Goal: Check status: Check status

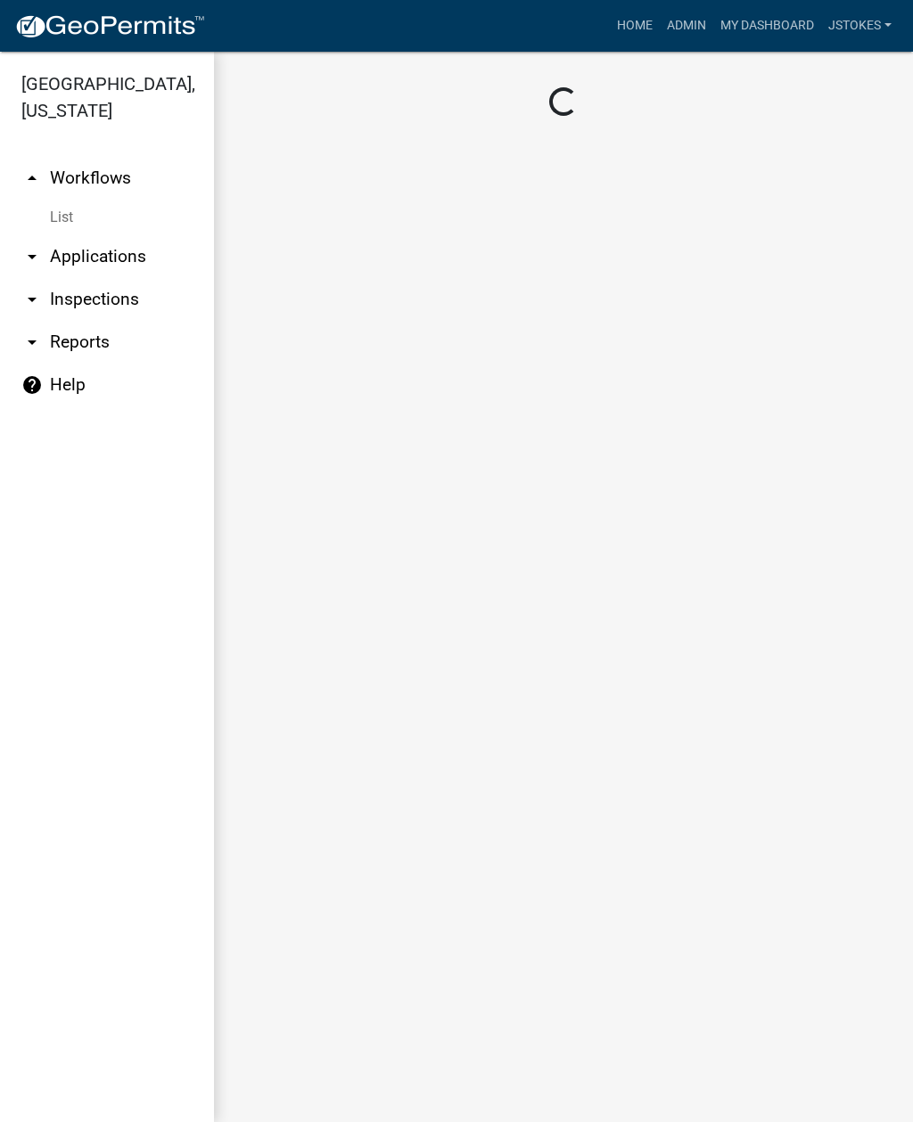
scroll to position [2, 0]
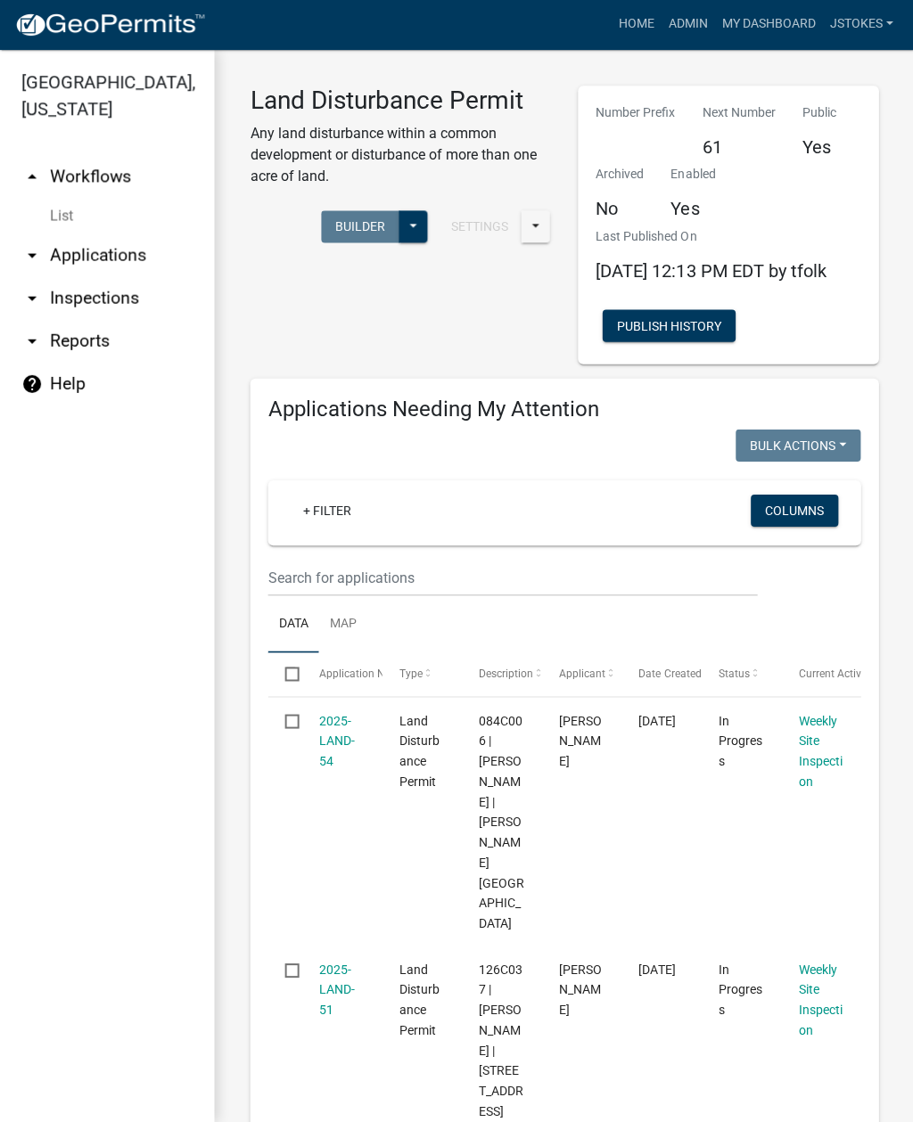
click at [122, 297] on link "arrow_drop_down Inspections" at bounding box center [107, 299] width 214 height 43
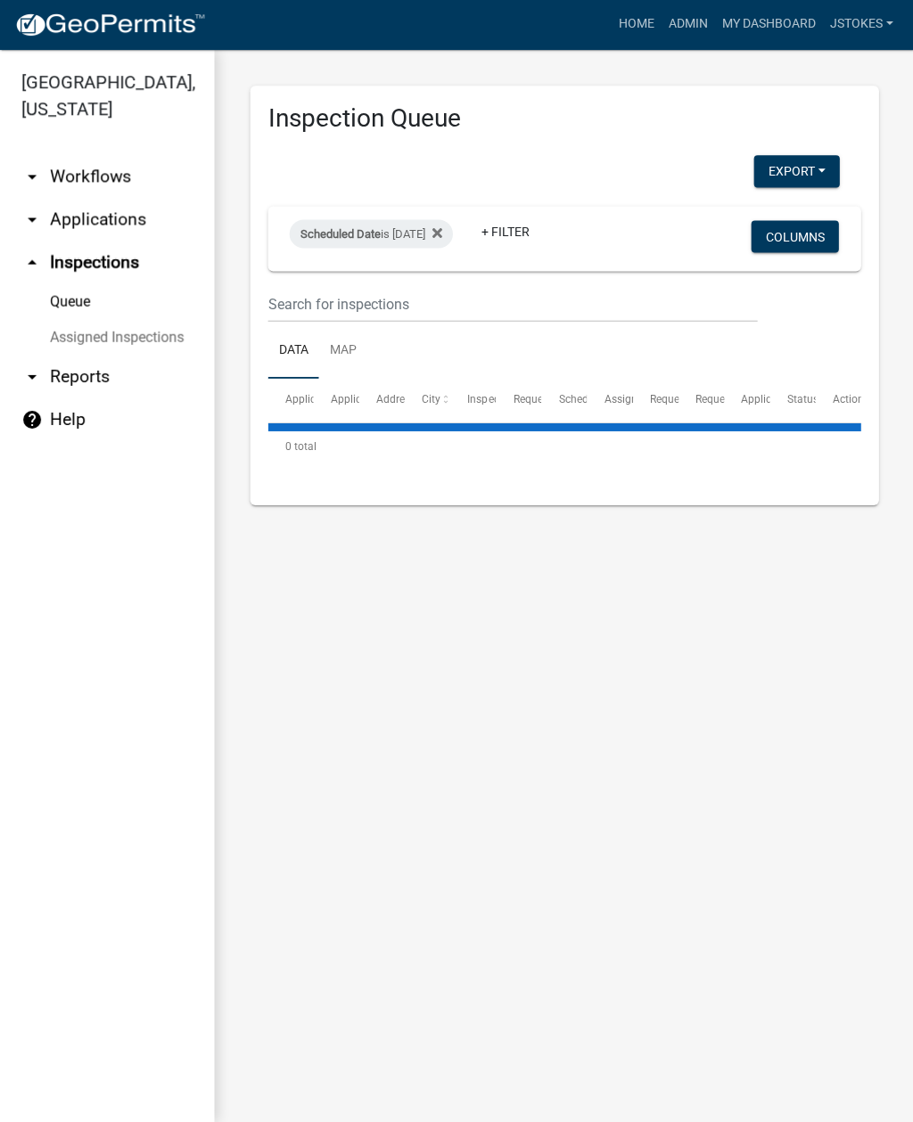
select select "2: 50"
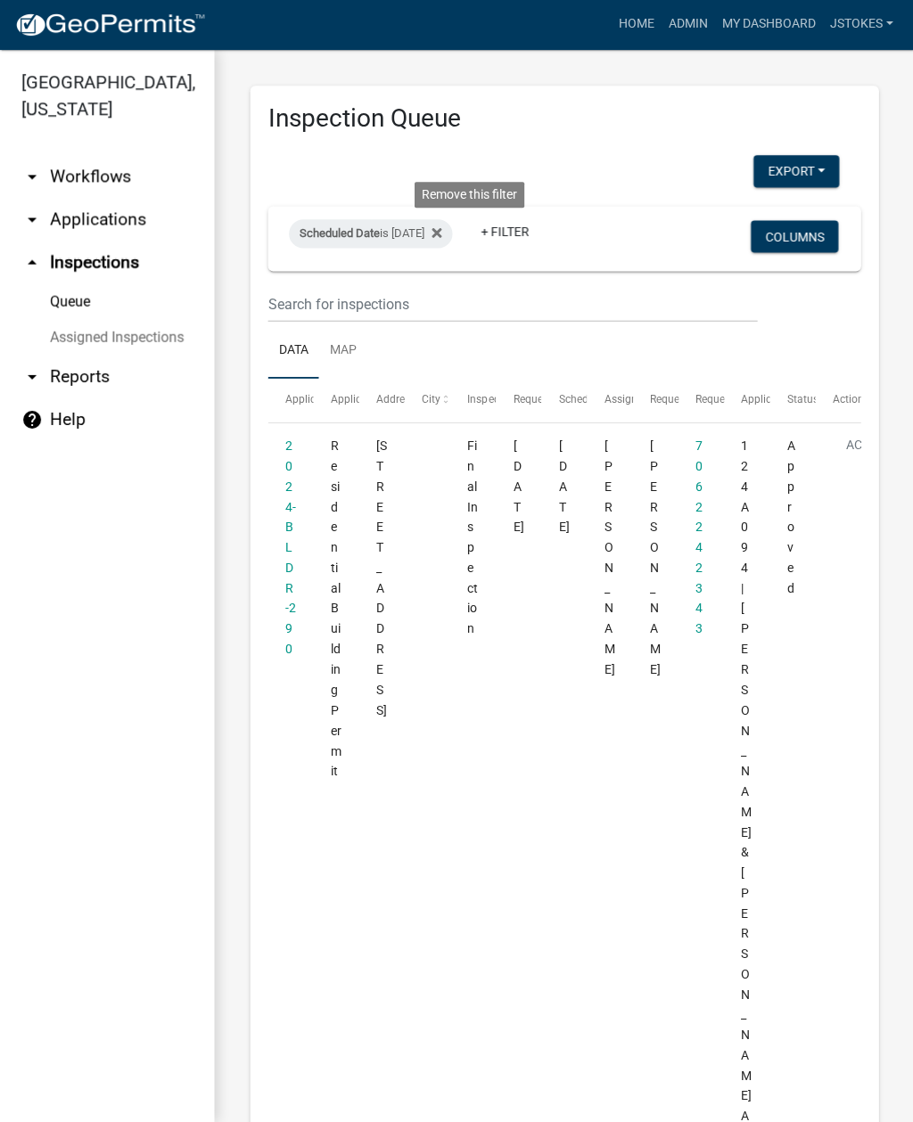
click at [441, 227] on icon at bounding box center [436, 234] width 10 height 14
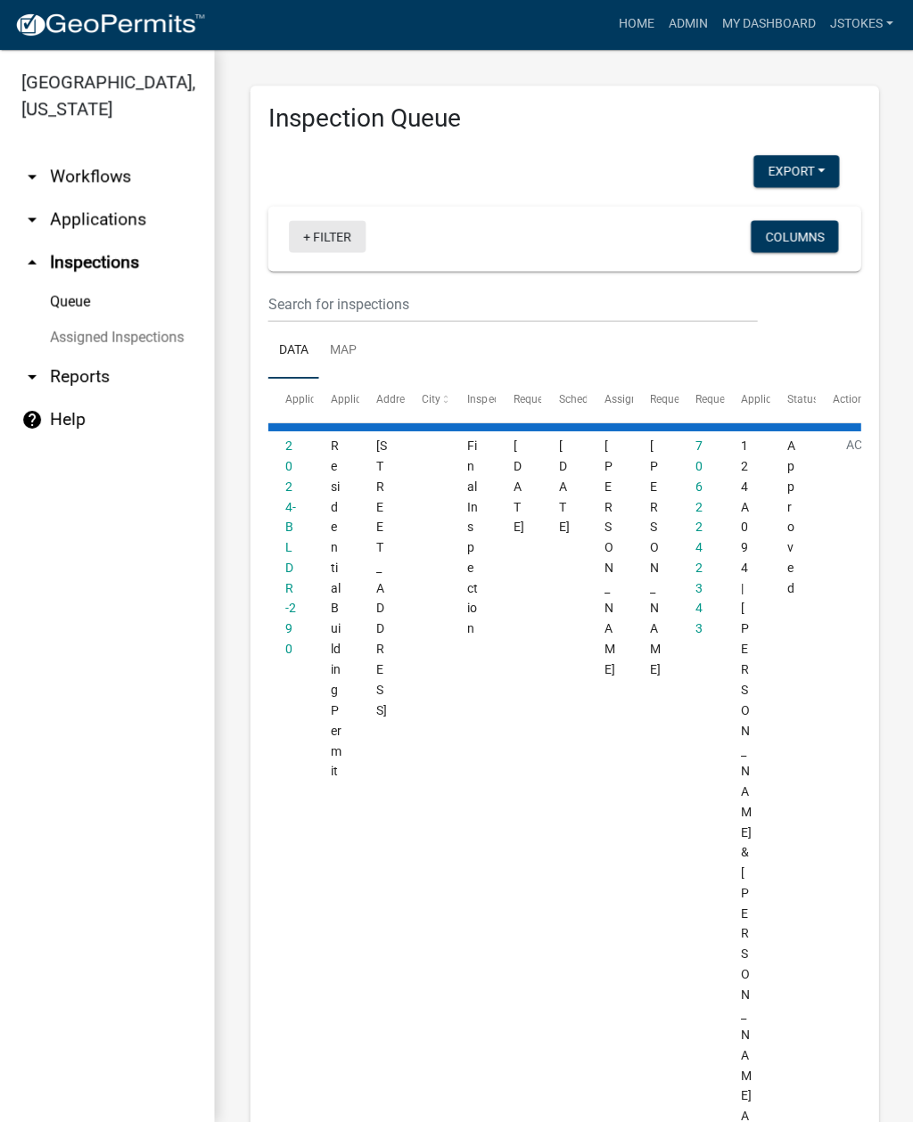
click at [325, 233] on link "+ Filter" at bounding box center [327, 238] width 77 height 32
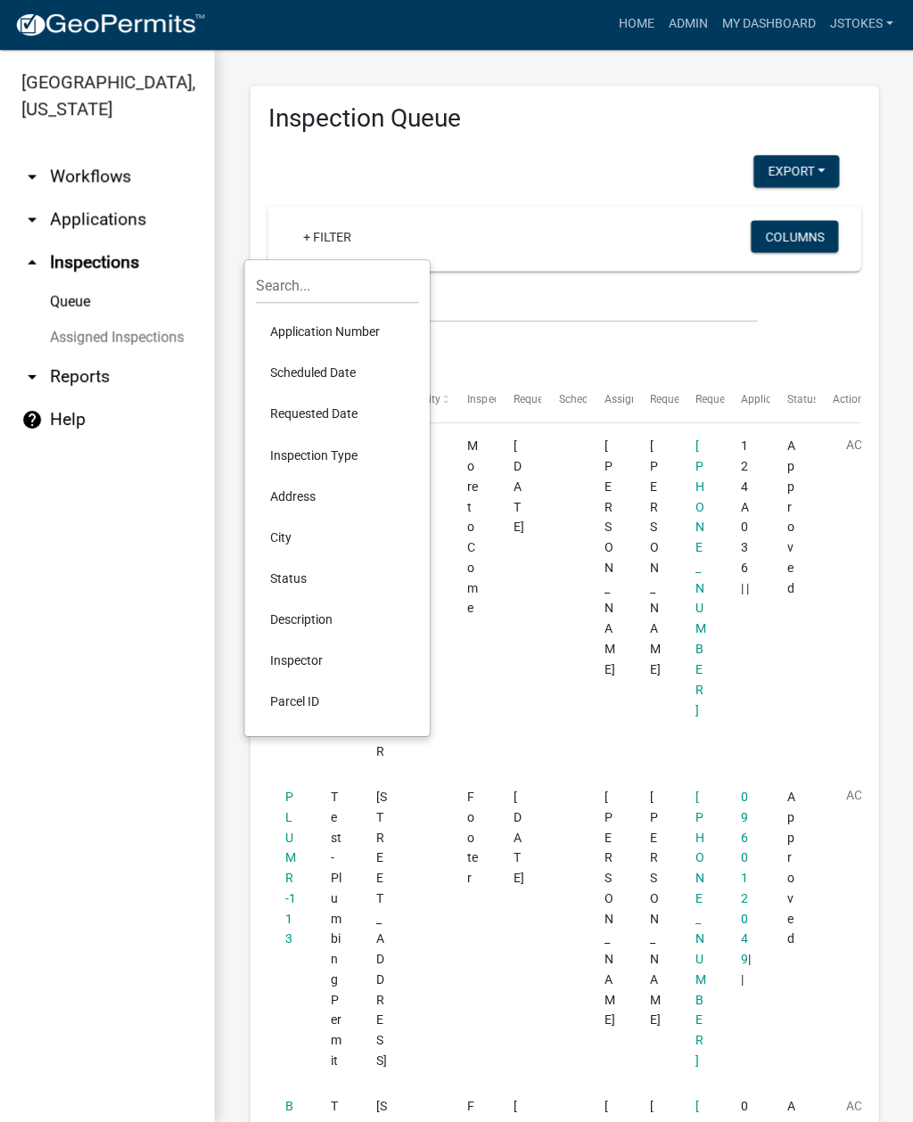
click at [366, 377] on li "Scheduled Date" at bounding box center [336, 374] width 163 height 41
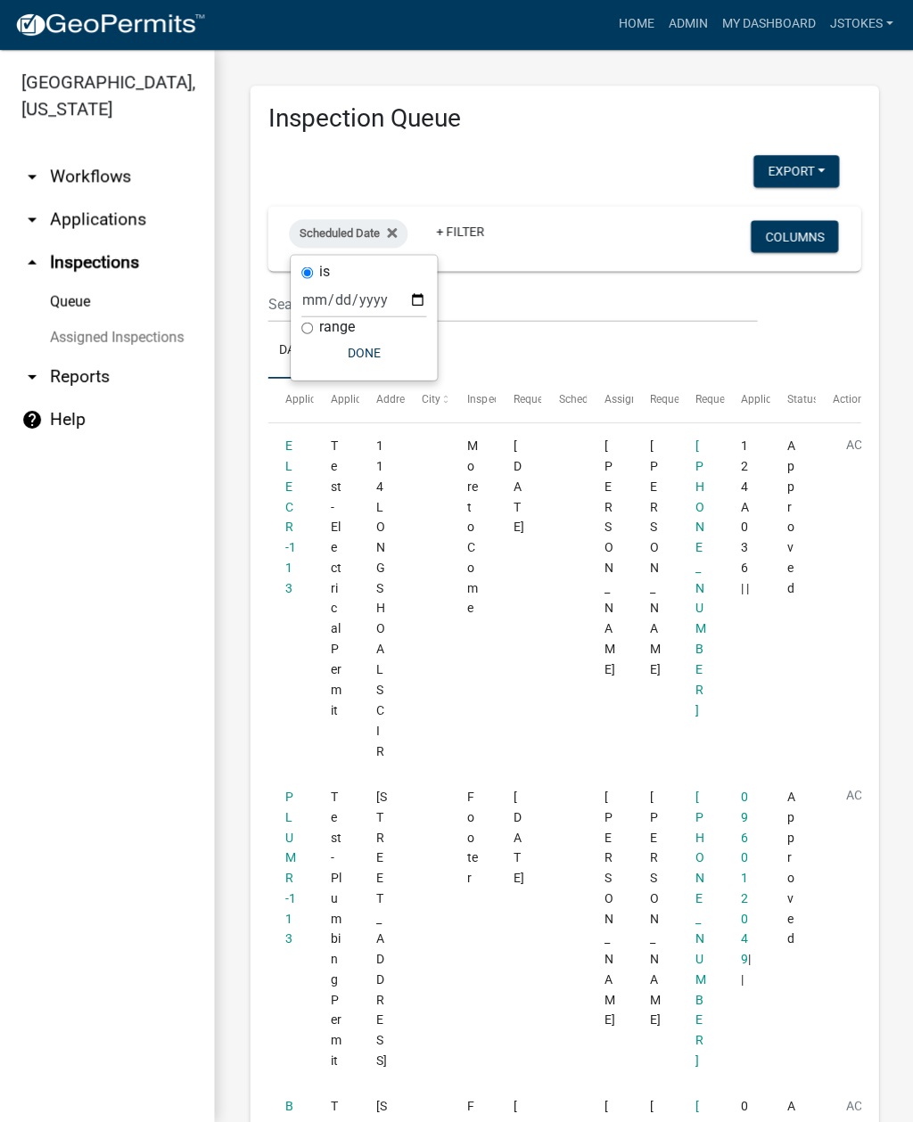
click at [371, 344] on button "Done" at bounding box center [363, 354] width 125 height 32
click at [394, 221] on fa-icon at bounding box center [388, 235] width 17 height 29
click at [342, 244] on link "+ Filter" at bounding box center [327, 238] width 77 height 32
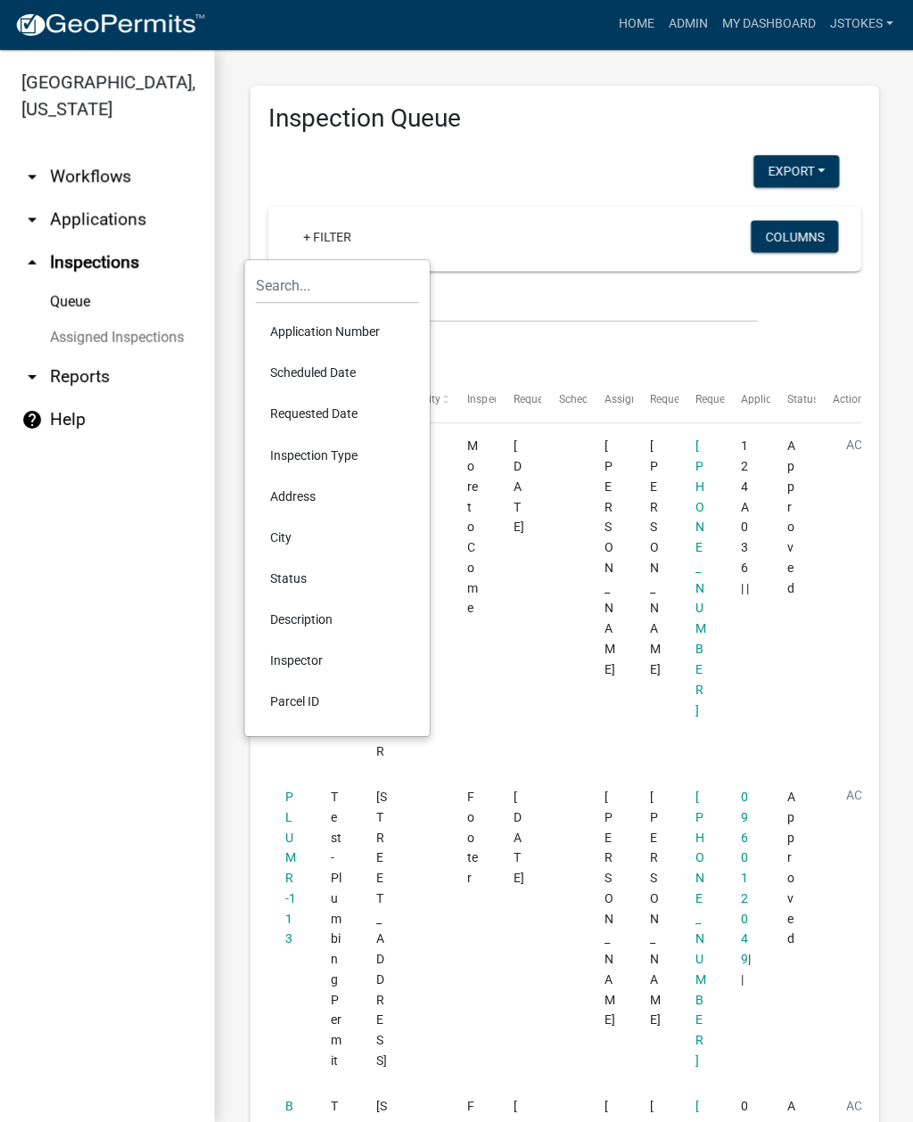
click at [329, 368] on li "Scheduled Date" at bounding box center [336, 374] width 163 height 41
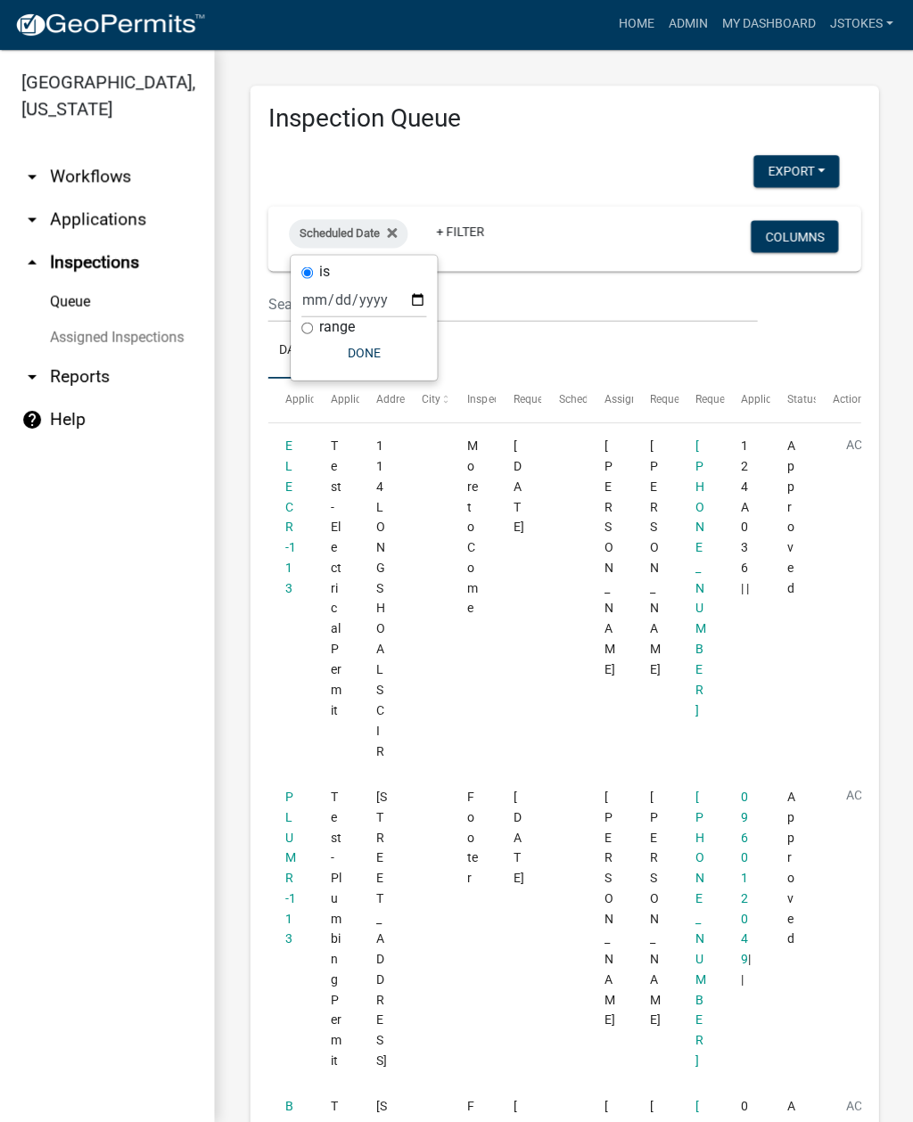
click at [313, 326] on input "range" at bounding box center [307, 330] width 12 height 12
radio input "true"
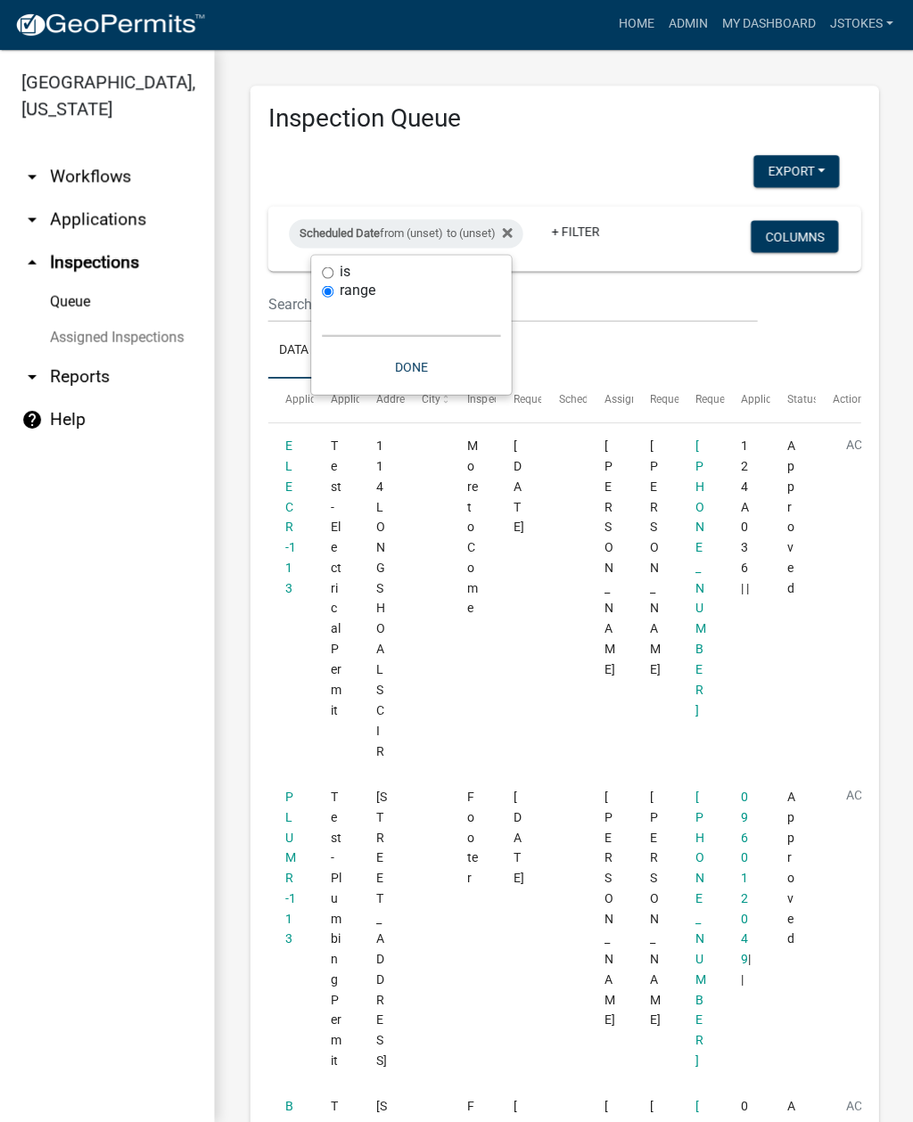
click at [395, 320] on select "[DATE] [DATE] Current Week Previous Week Current Month Last Month Current Calen…" at bounding box center [411, 319] width 178 height 37
select select "this_1_days"
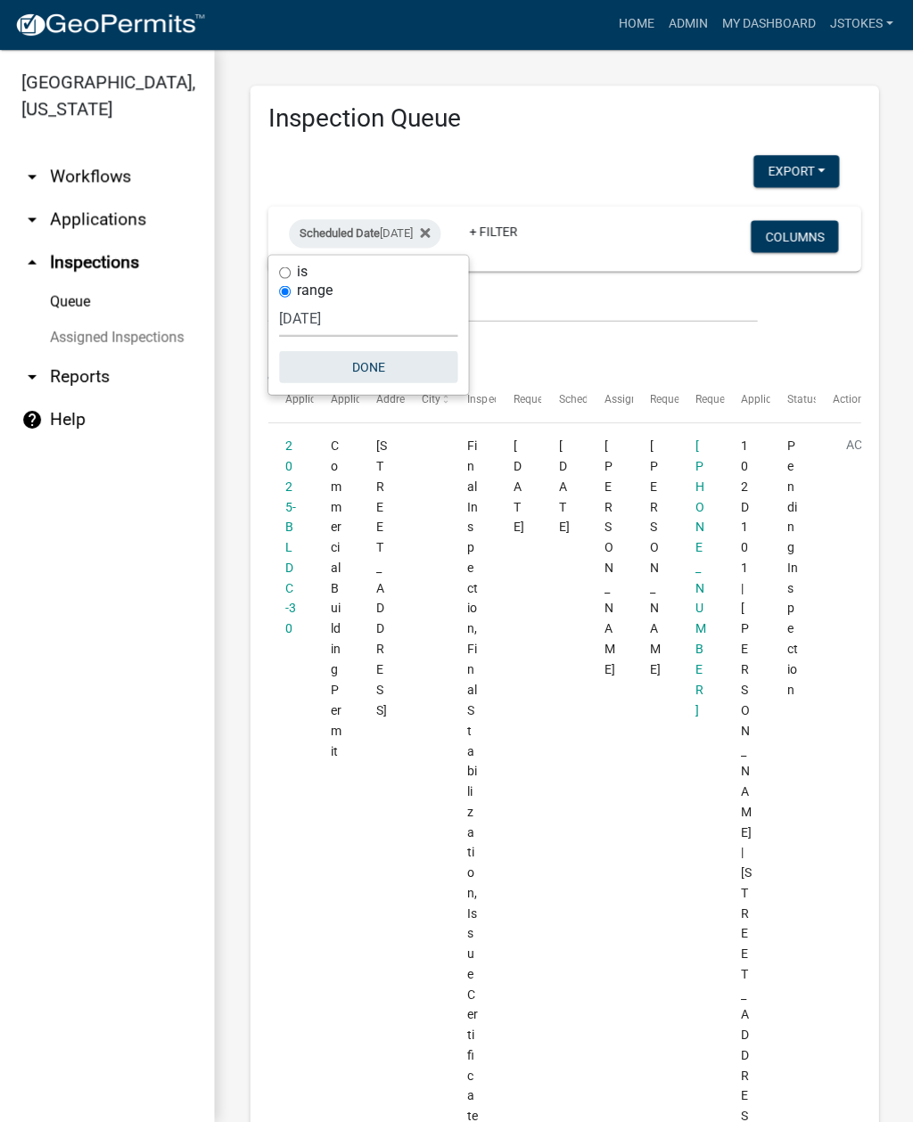
click at [365, 363] on button "Done" at bounding box center [368, 368] width 178 height 32
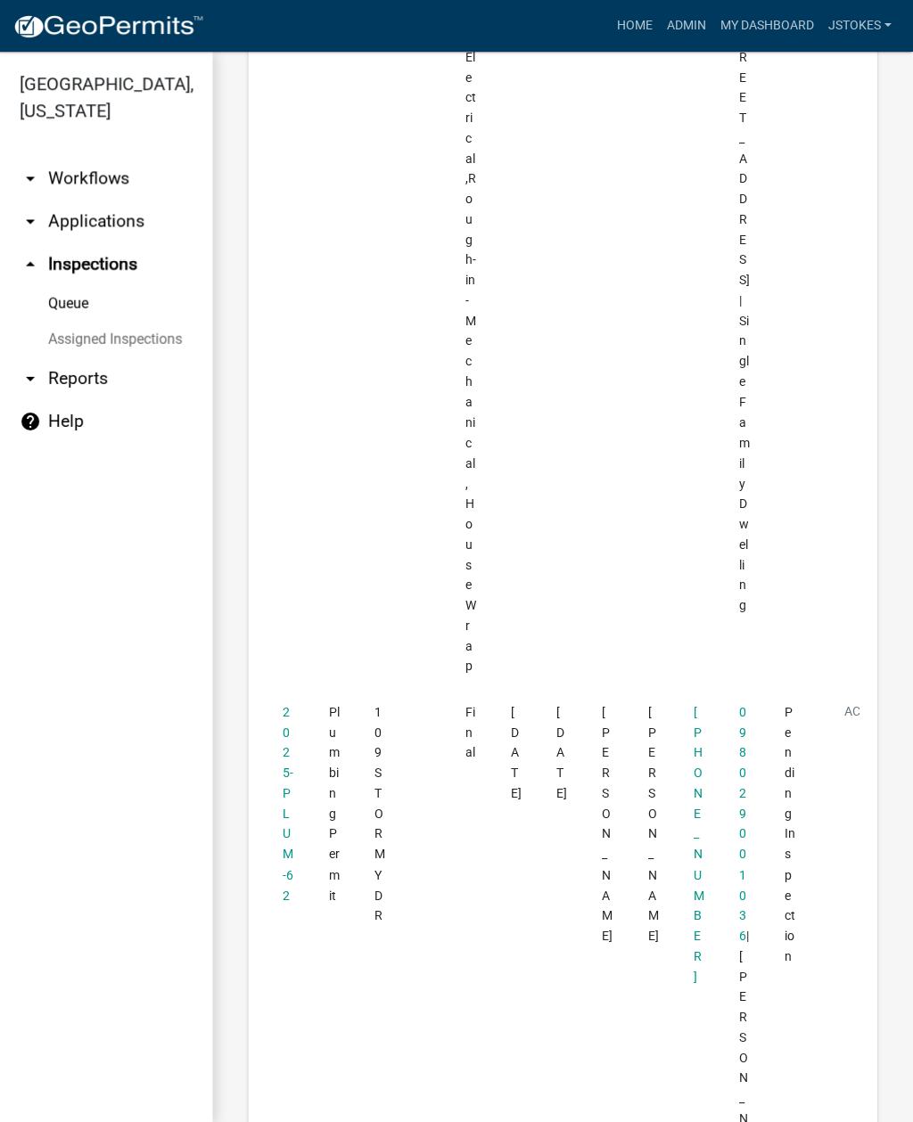
scroll to position [4420, 0]
